Goal: Information Seeking & Learning: Learn about a topic

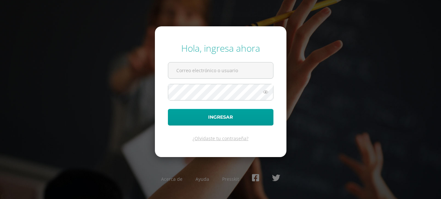
type input "20190469"
click at [264, 93] on icon at bounding box center [266, 92] width 8 height 8
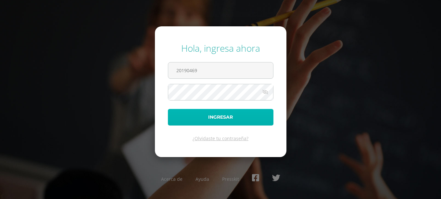
click at [234, 118] on button "Ingresar" at bounding box center [221, 117] width 106 height 17
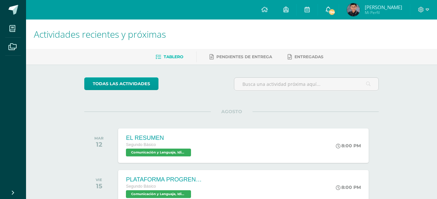
click at [329, 8] on icon at bounding box center [327, 10] width 5 height 6
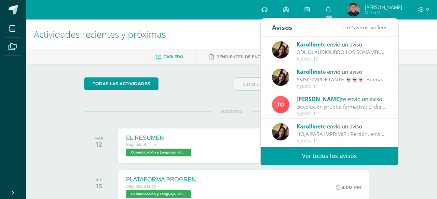
click at [320, 128] on span "Karolline" at bounding box center [308, 126] width 24 height 7
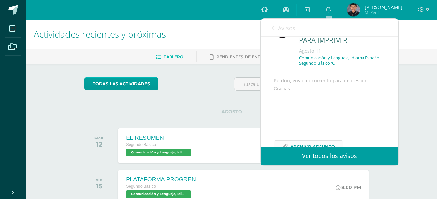
scroll to position [61, 0]
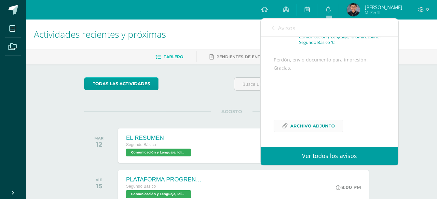
click at [308, 125] on span "Archivo Adjunto" at bounding box center [312, 126] width 45 height 12
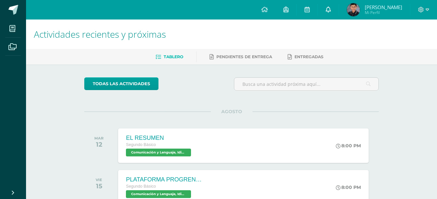
click at [329, 9] on icon at bounding box center [327, 10] width 5 height 6
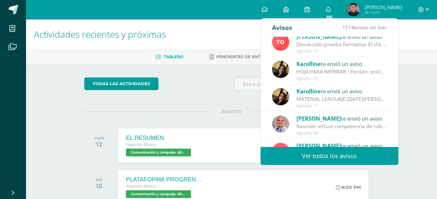
scroll to position [65, 0]
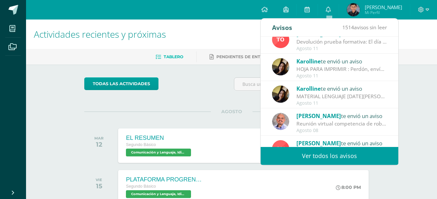
click at [304, 97] on div "MATERIAL LENGUAJE [DATE][PERSON_NAME] : Buenas tardes estimados alumnos. Envío …" at bounding box center [341, 96] width 90 height 7
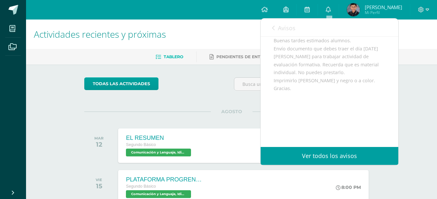
scroll to position [80, 0]
click at [318, 155] on link "Ver todos los avisos" at bounding box center [328, 156] width 137 height 18
